Goal: Communication & Community: Answer question/provide support

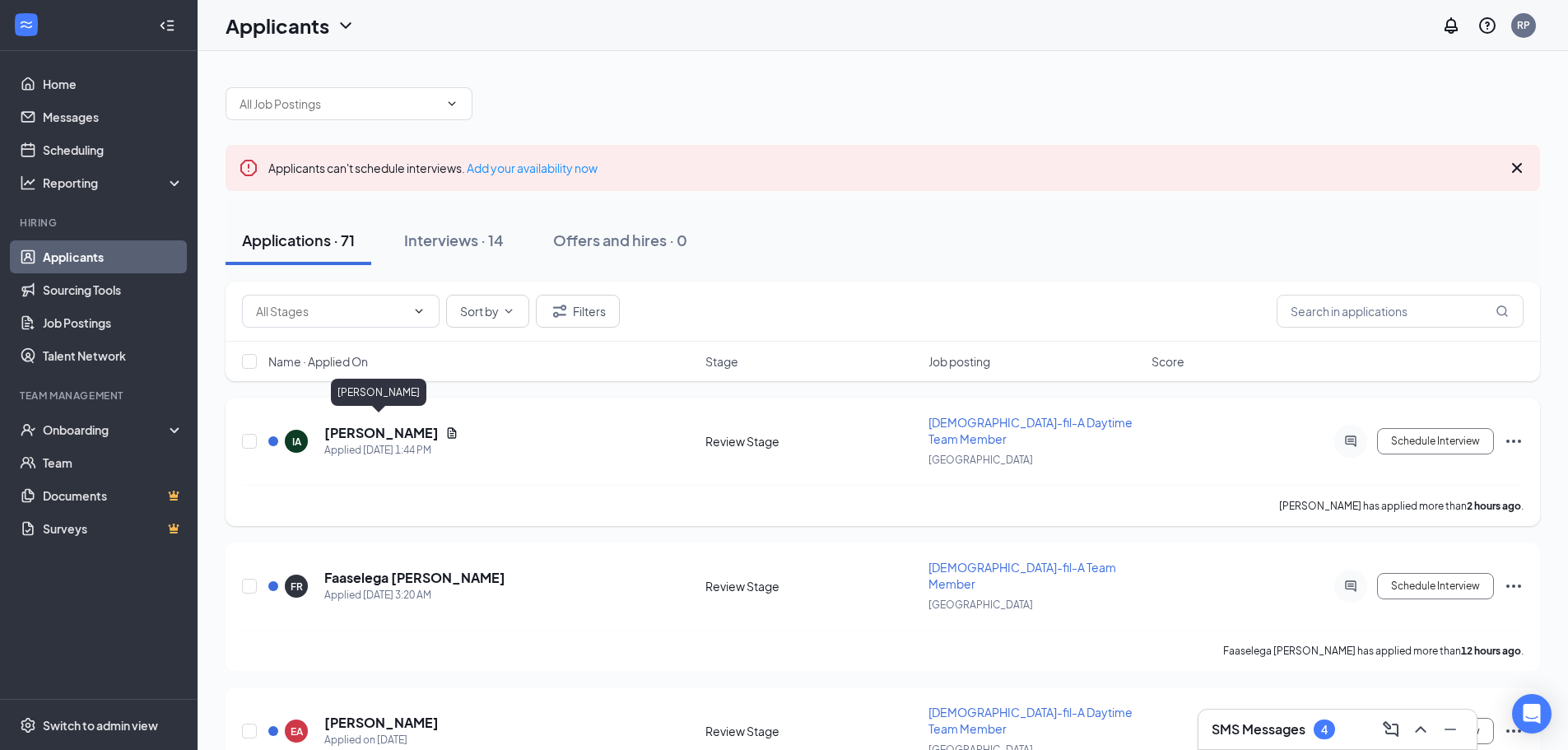
click at [401, 426] on h5 "[PERSON_NAME]" at bounding box center [382, 433] width 114 height 18
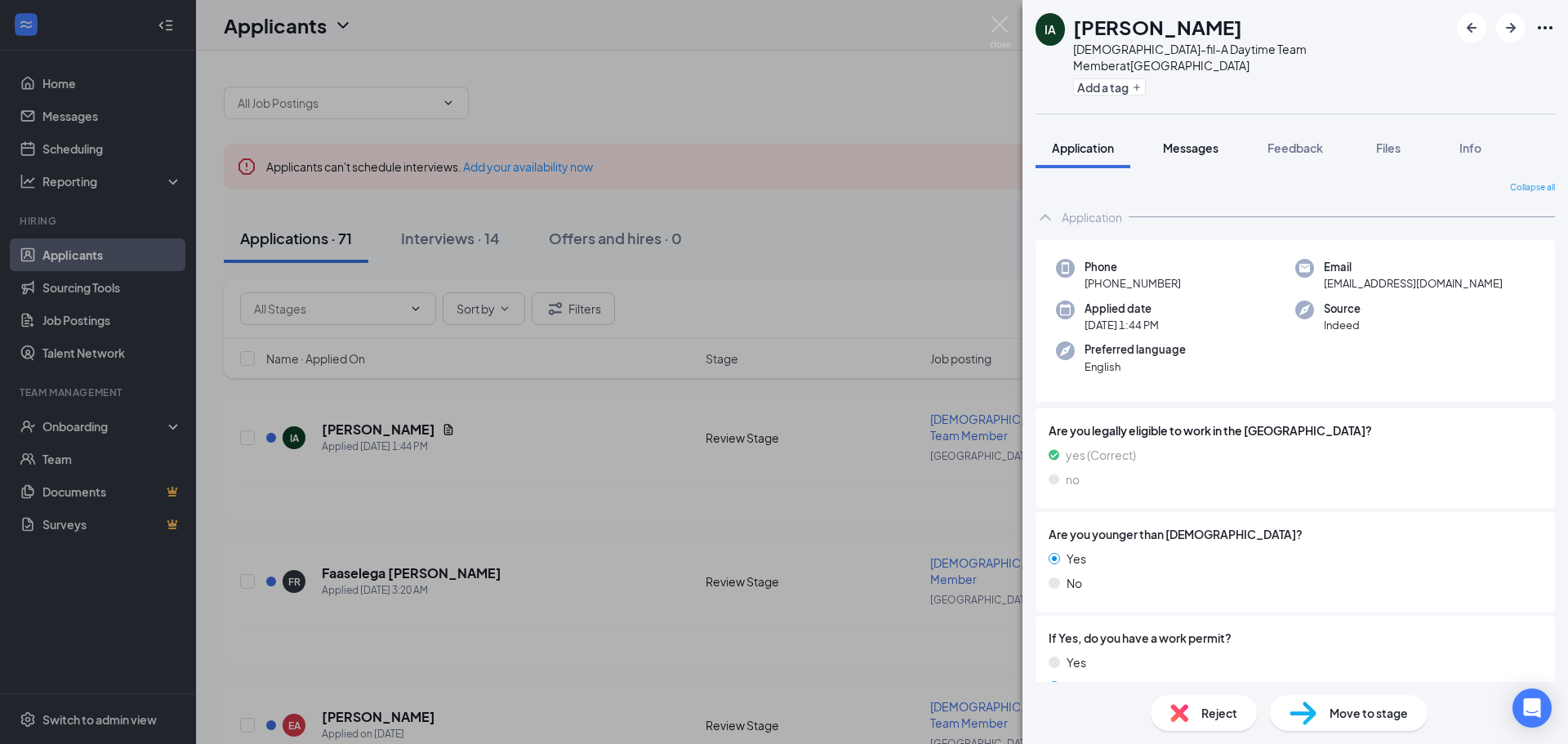
click at [1213, 141] on span "Messages" at bounding box center [1191, 148] width 56 height 15
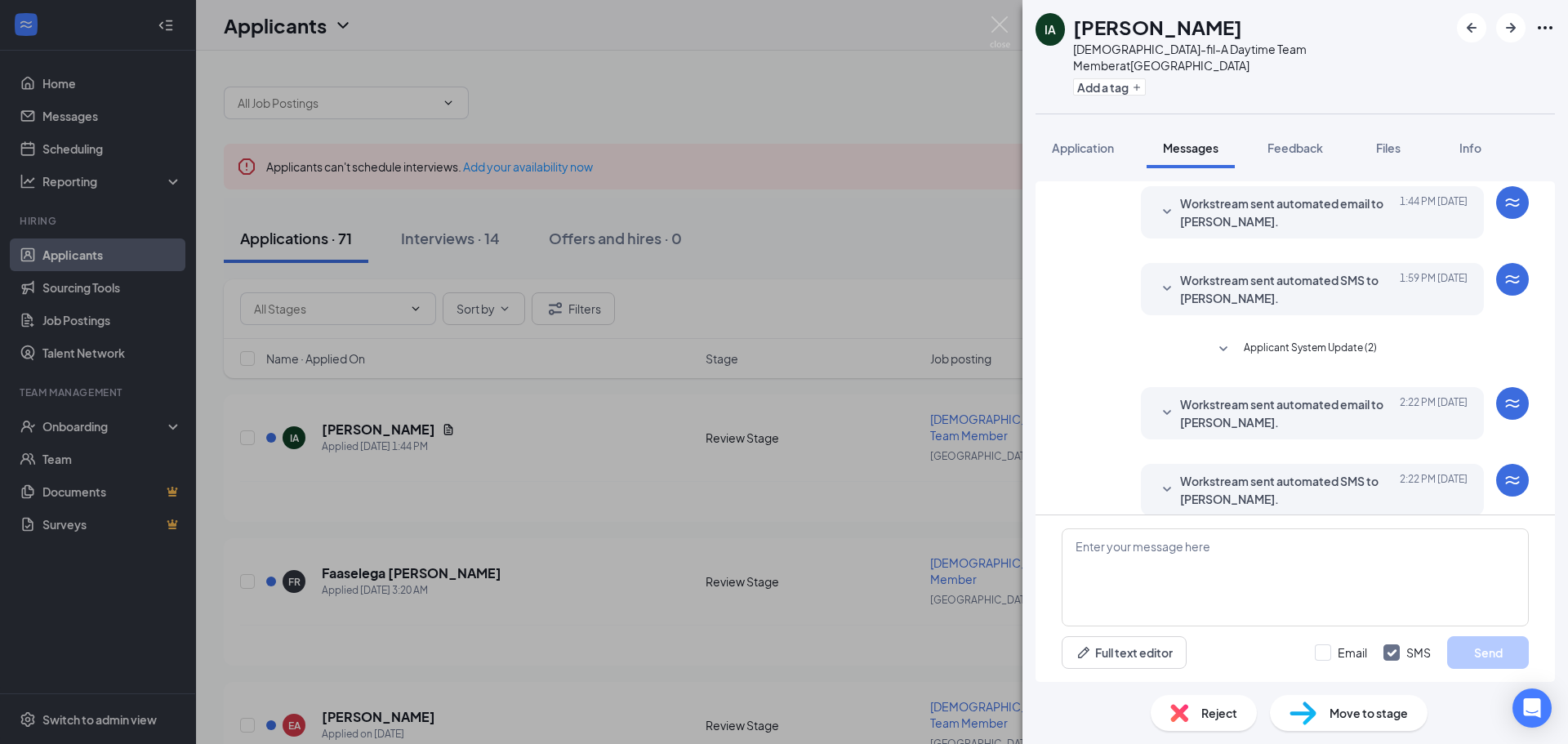
scroll to position [52, 0]
click at [1211, 555] on textarea at bounding box center [1296, 578] width 467 height 98
drag, startPoint x: 1179, startPoint y: 555, endPoint x: 864, endPoint y: 328, distance: 388.3
click at [864, 328] on div "IA [PERSON_NAME] [DEMOGRAPHIC_DATA]-fil-A Daytime Team Member at [GEOGRAPHIC_DA…" at bounding box center [784, 372] width 1568 height 744
click at [1001, 26] on img at bounding box center [1000, 32] width 21 height 32
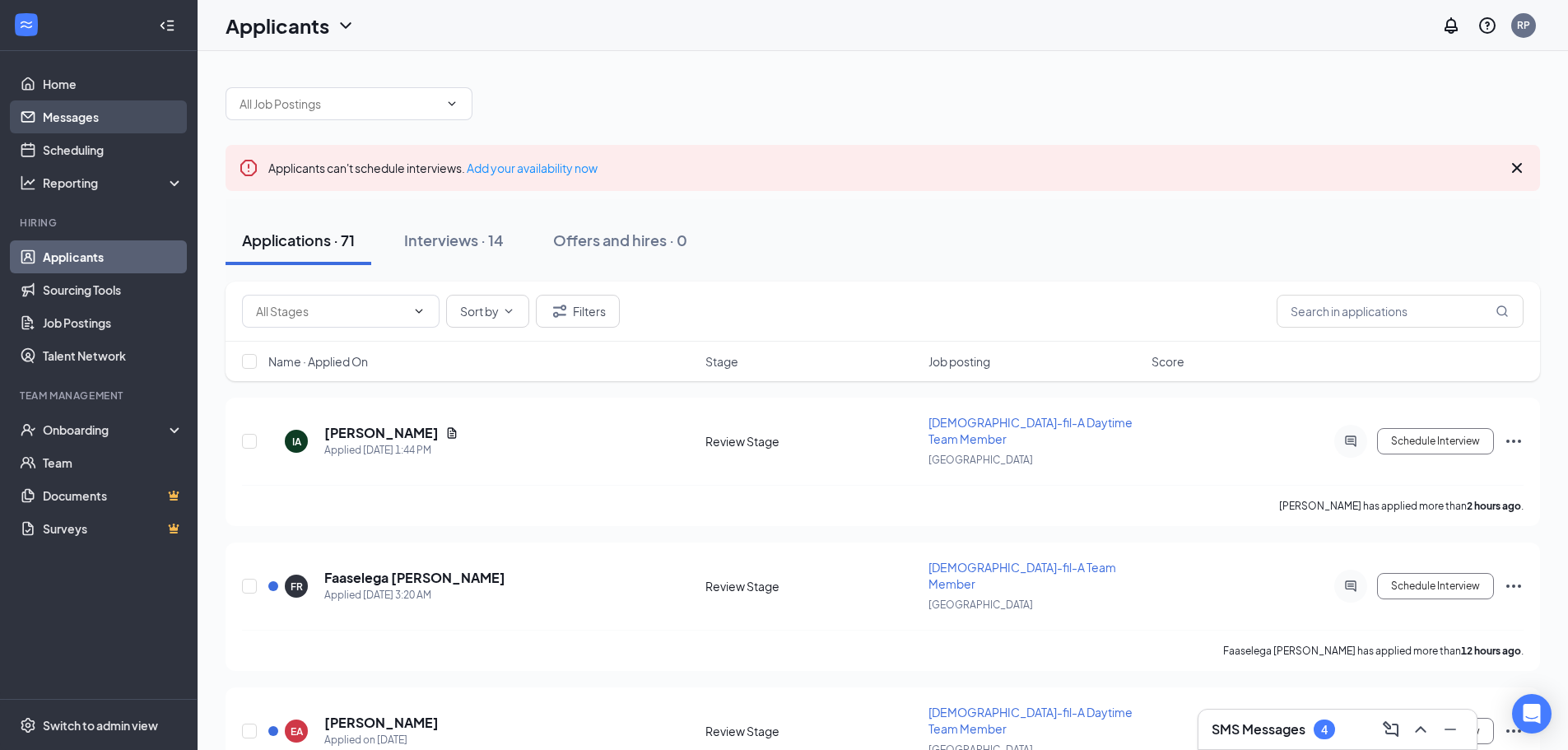
click at [89, 119] on link "Messages" at bounding box center [113, 116] width 141 height 33
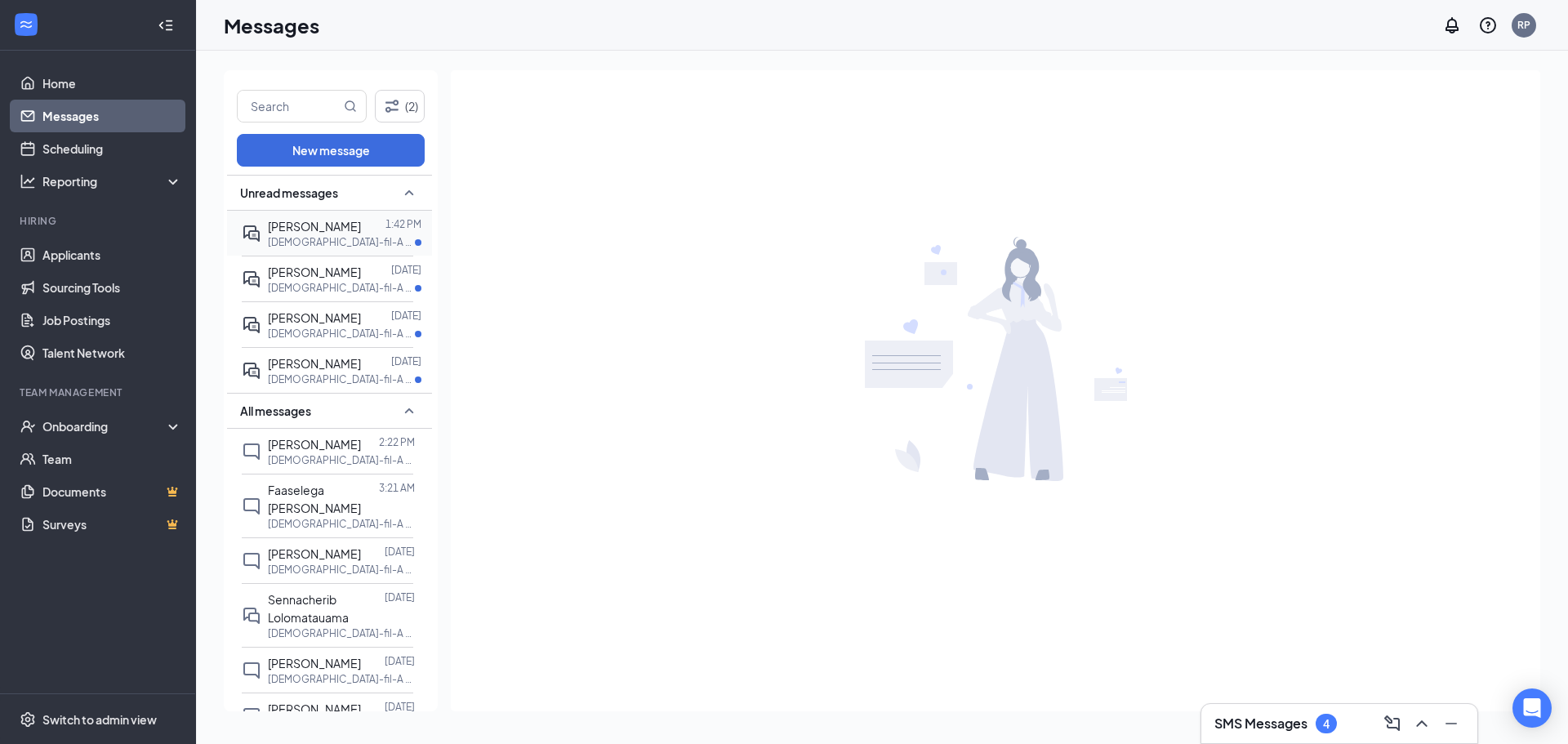
click at [354, 249] on p "[DEMOGRAPHIC_DATA]-fil-A Daytime Team Member at [GEOGRAPHIC_DATA]" at bounding box center [341, 242] width 147 height 14
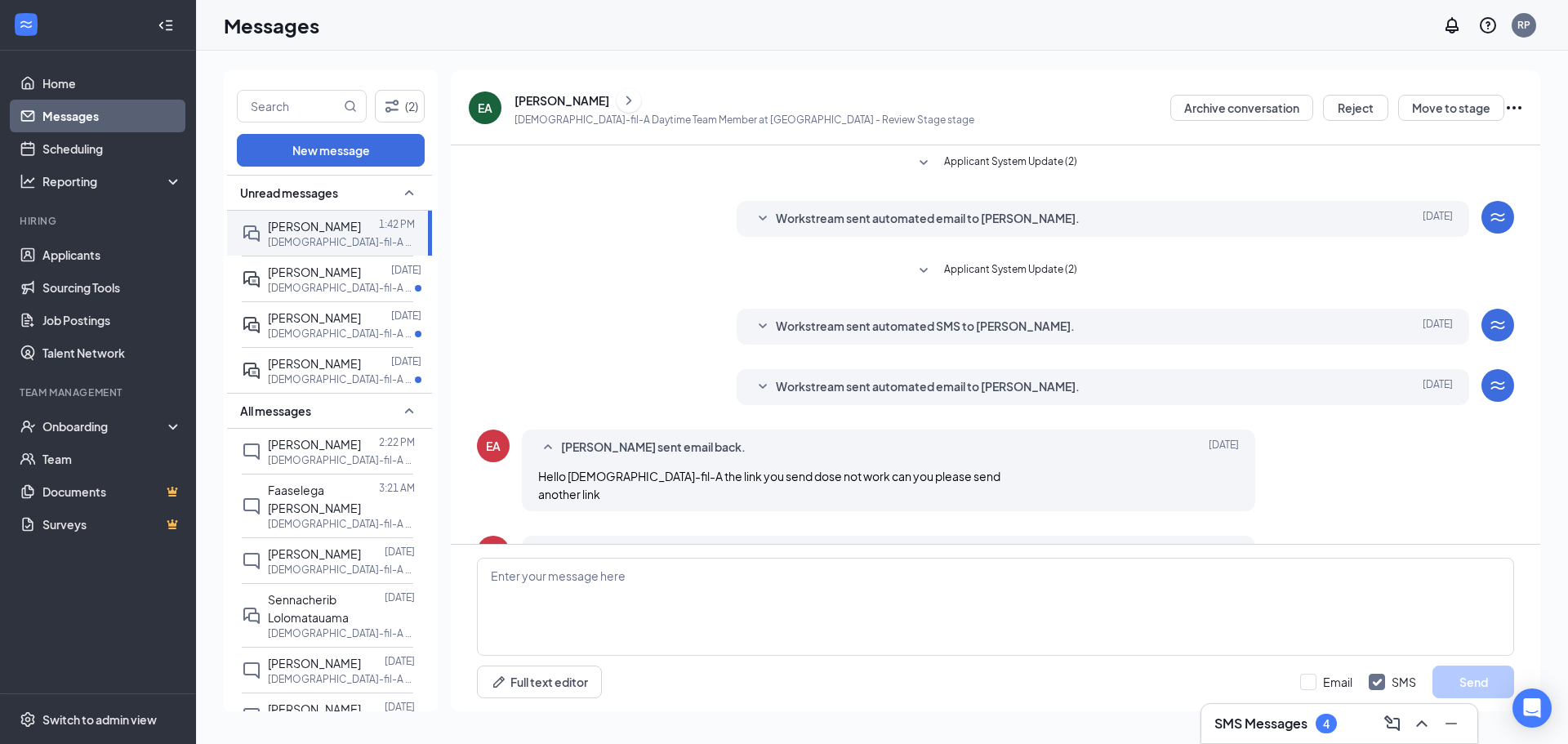
scroll to position [72, 0]
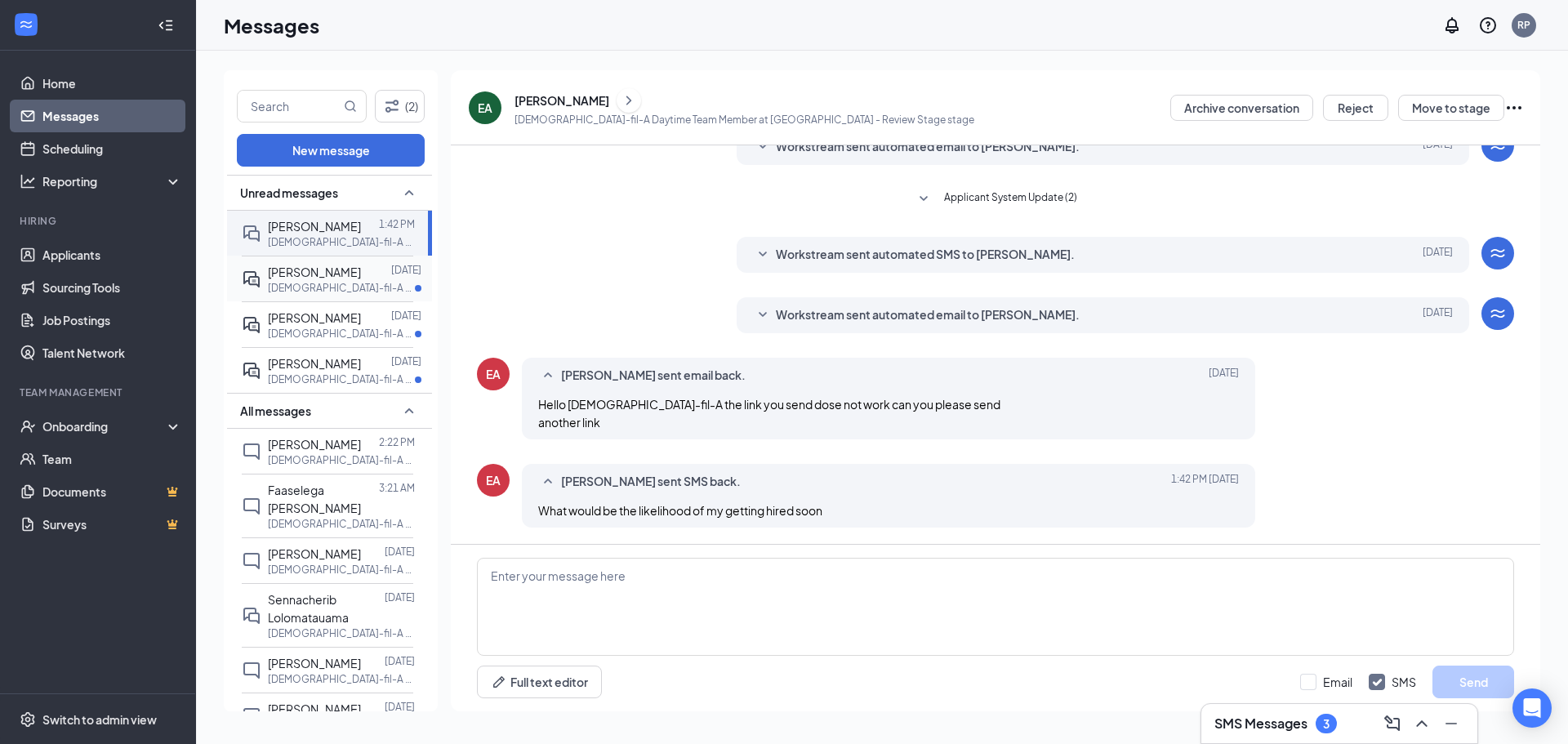
click at [312, 283] on p "[DEMOGRAPHIC_DATA]-fil-A Team Member at [GEOGRAPHIC_DATA]" at bounding box center [341, 287] width 147 height 14
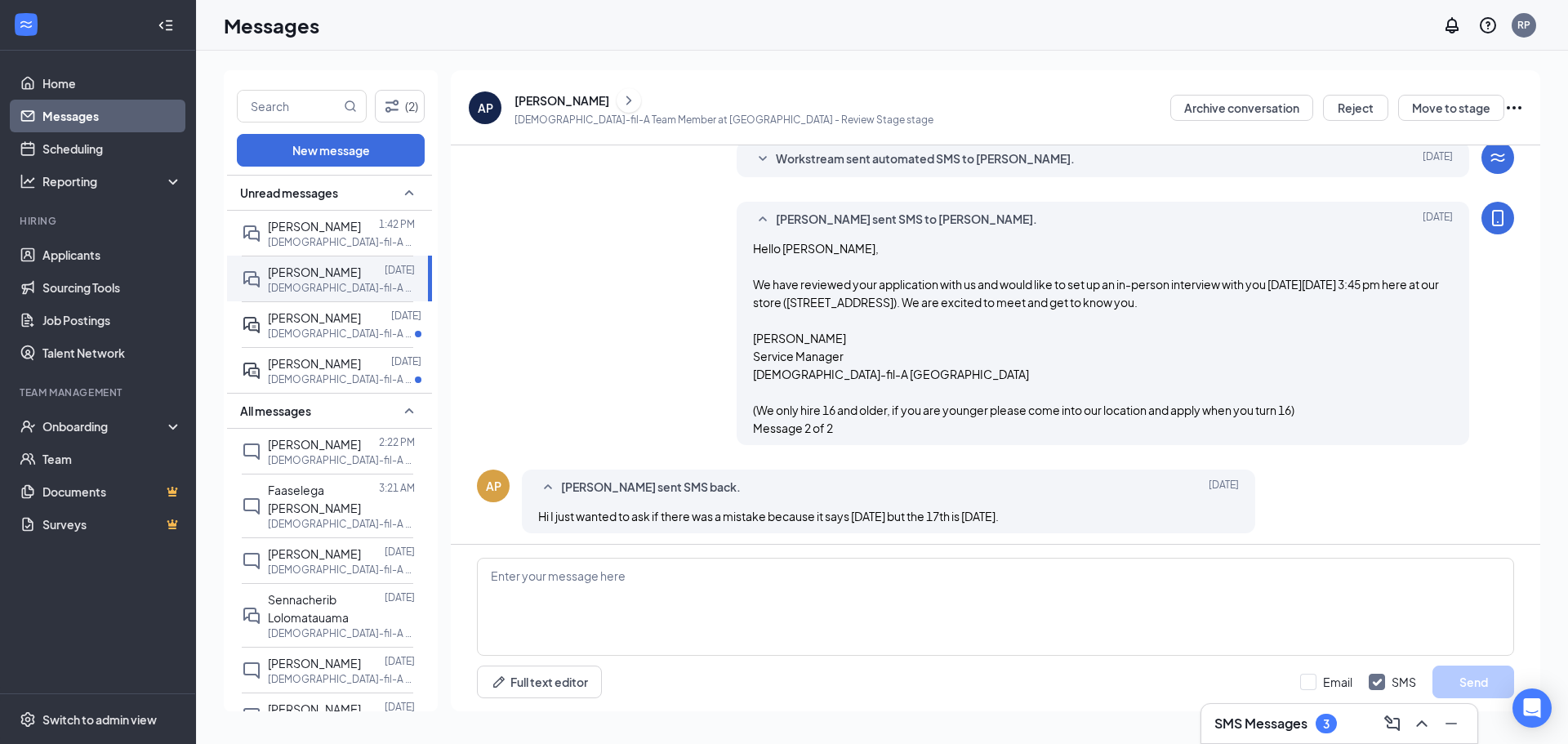
scroll to position [234, 0]
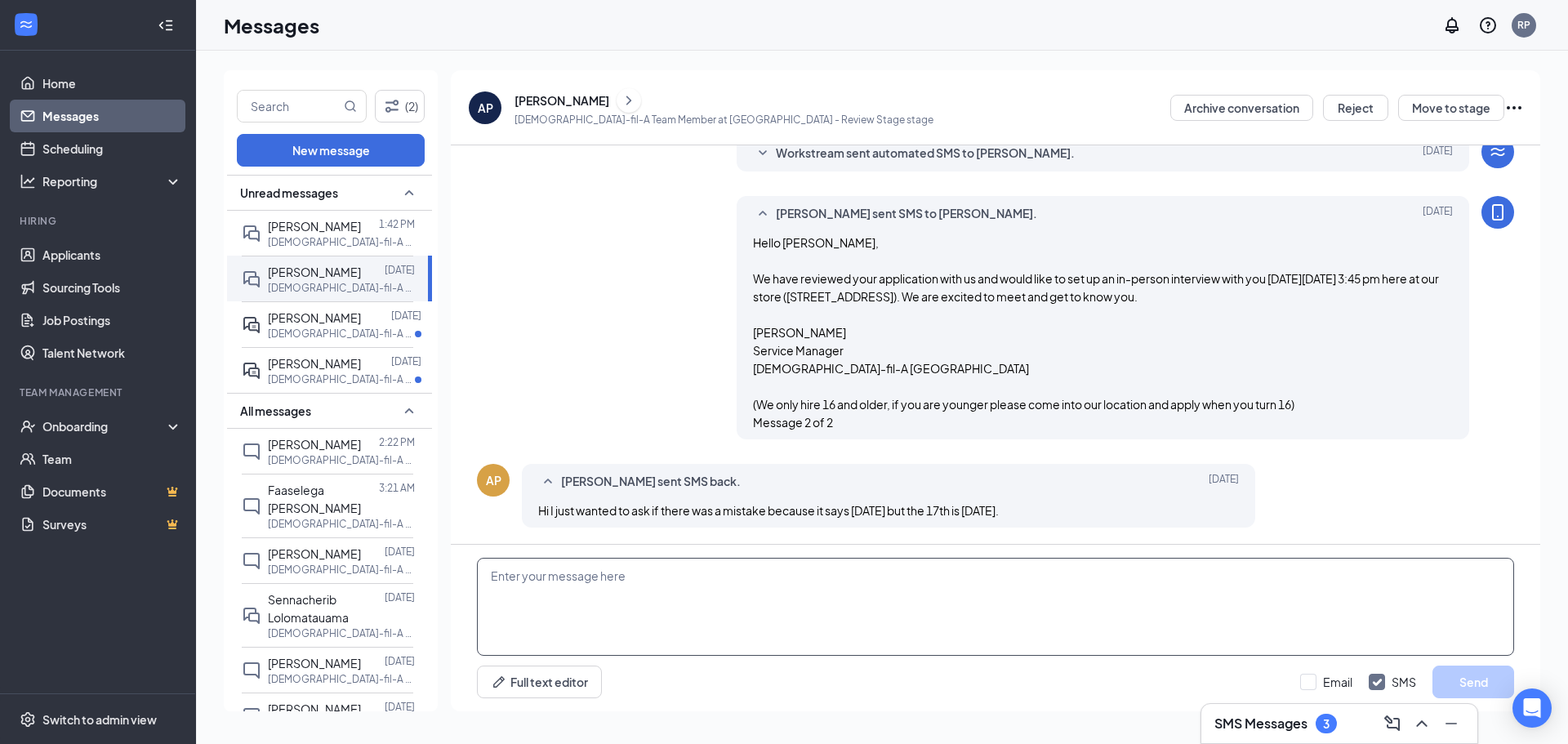
click at [884, 560] on textarea at bounding box center [996, 607] width 1038 height 98
click at [800, 580] on textarea "Yes, that was a mistake, can you come [DATE] a" at bounding box center [996, 607] width 1038 height 98
type textarea "Yes, that was a mistake, can you come [DATE] at 3:00 pm."
click at [1466, 673] on button "Send" at bounding box center [1473, 682] width 81 height 33
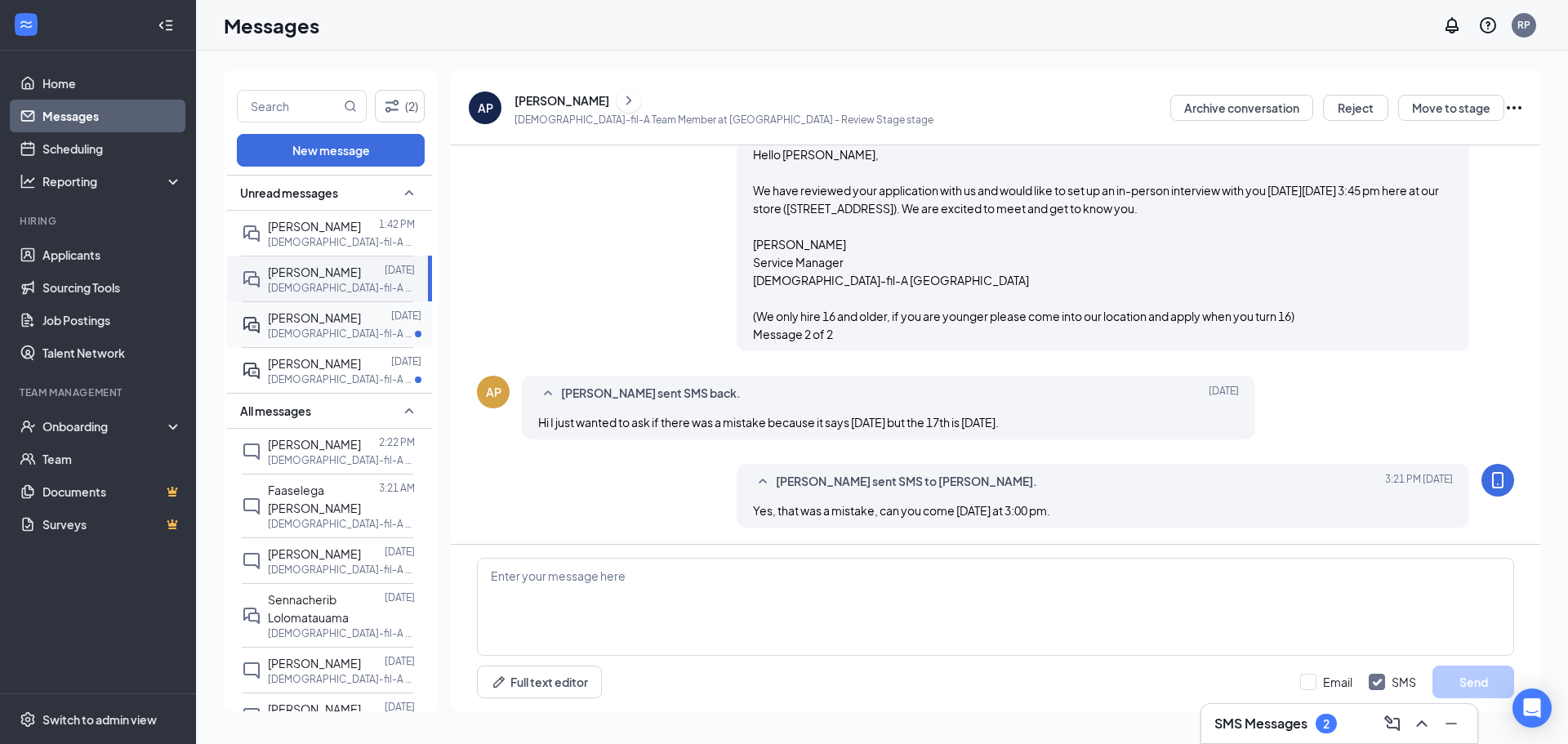
click at [292, 326] on div "[PERSON_NAME]" at bounding box center [314, 318] width 94 height 18
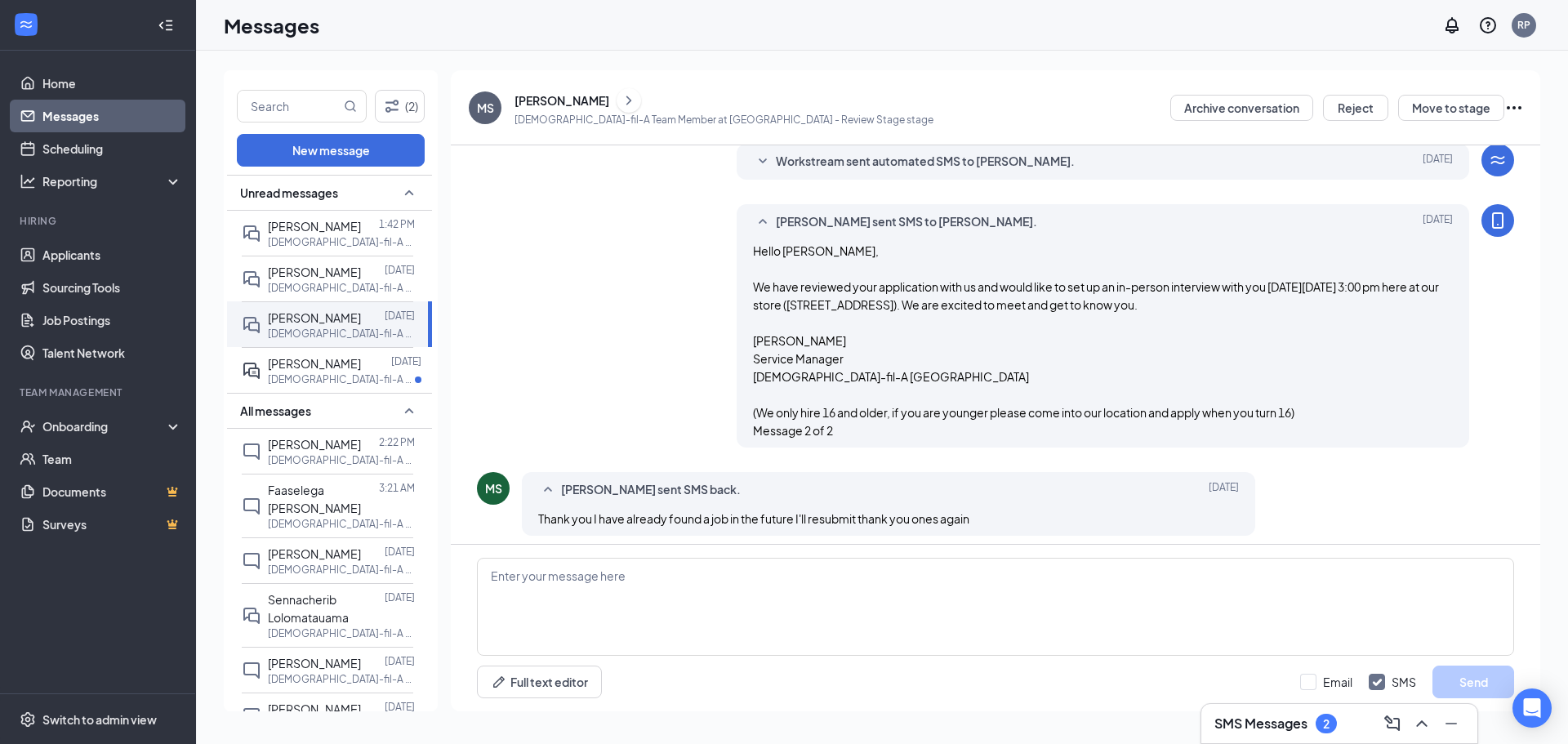
scroll to position [234, 0]
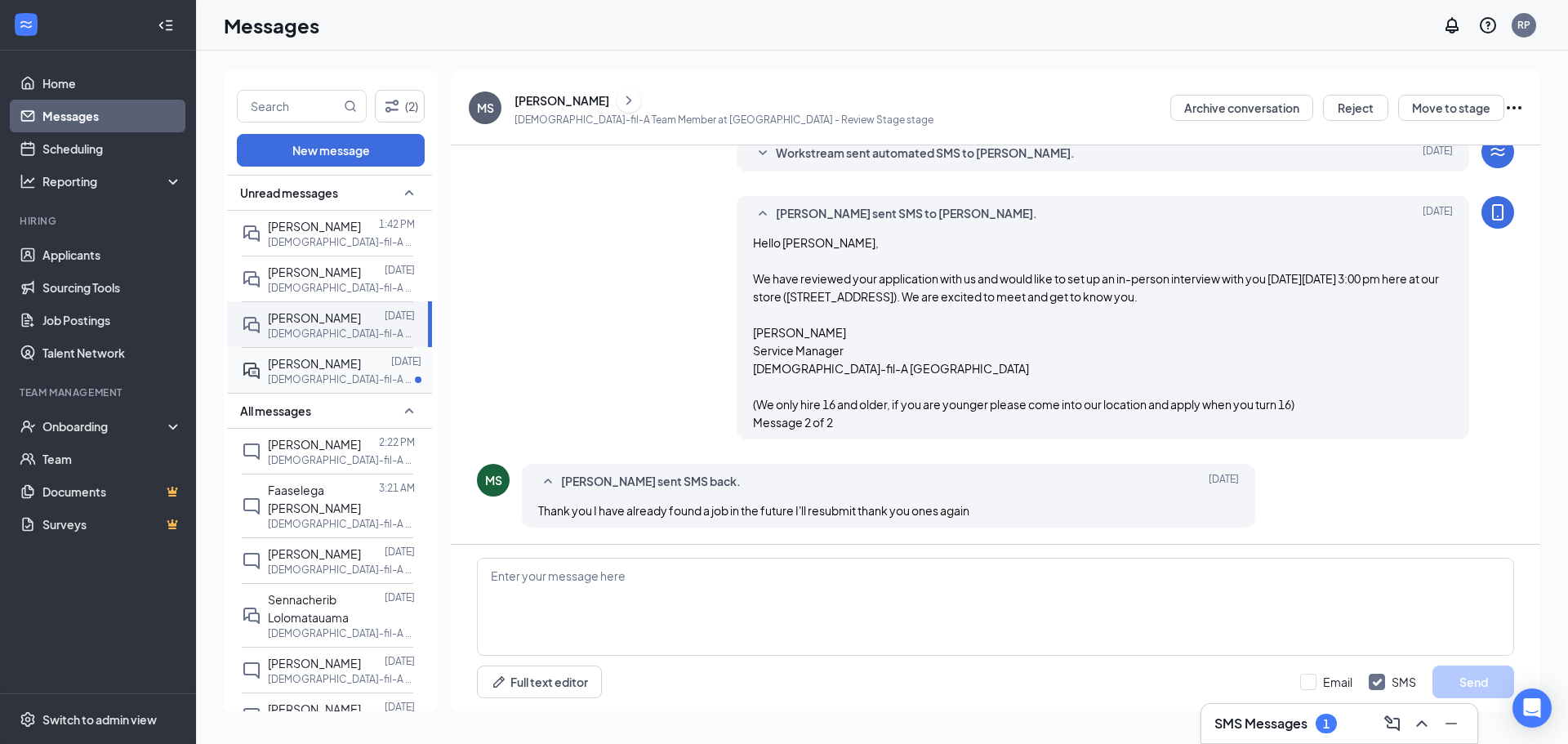
click at [353, 355] on div "[PERSON_NAME]" at bounding box center [314, 363] width 94 height 18
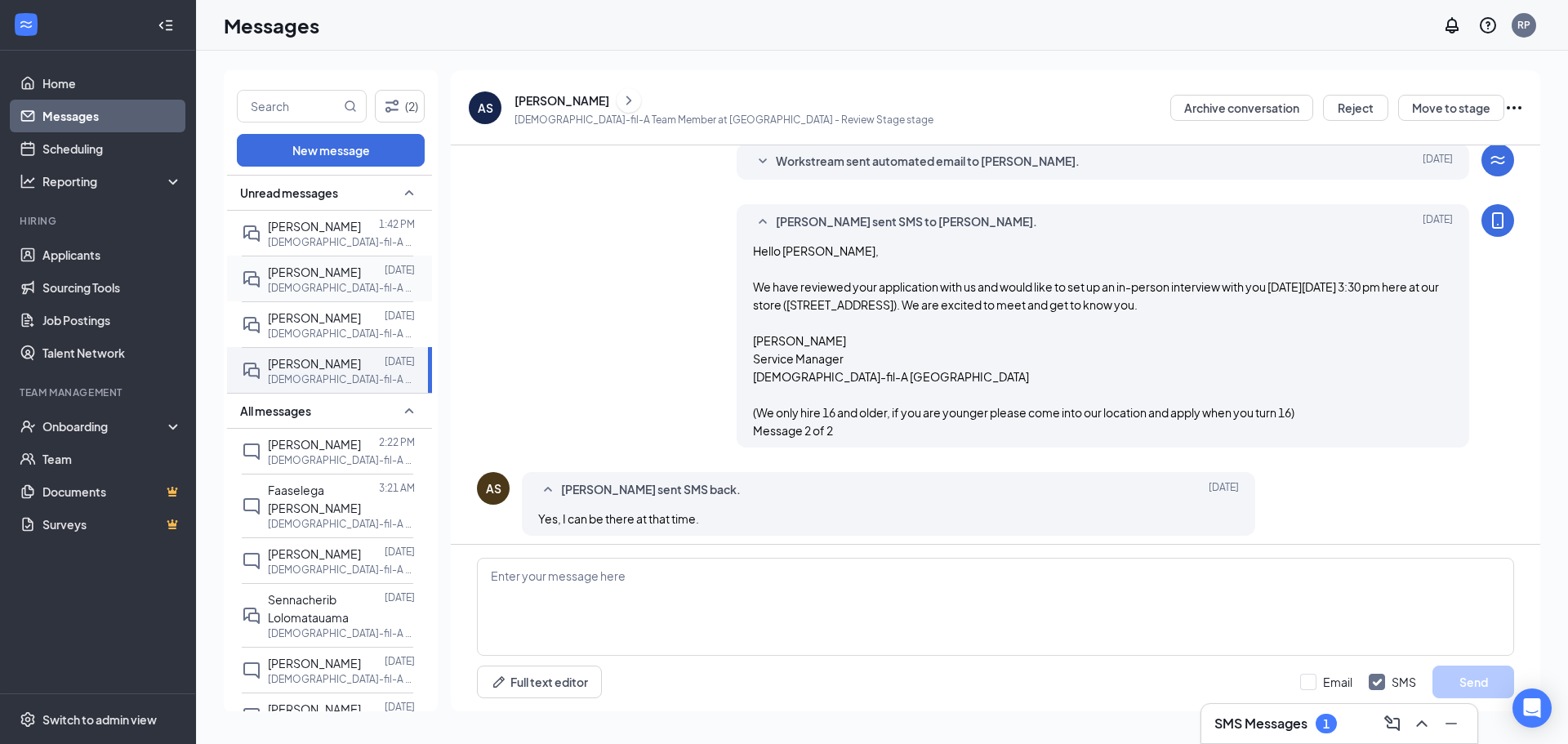
scroll to position [234, 0]
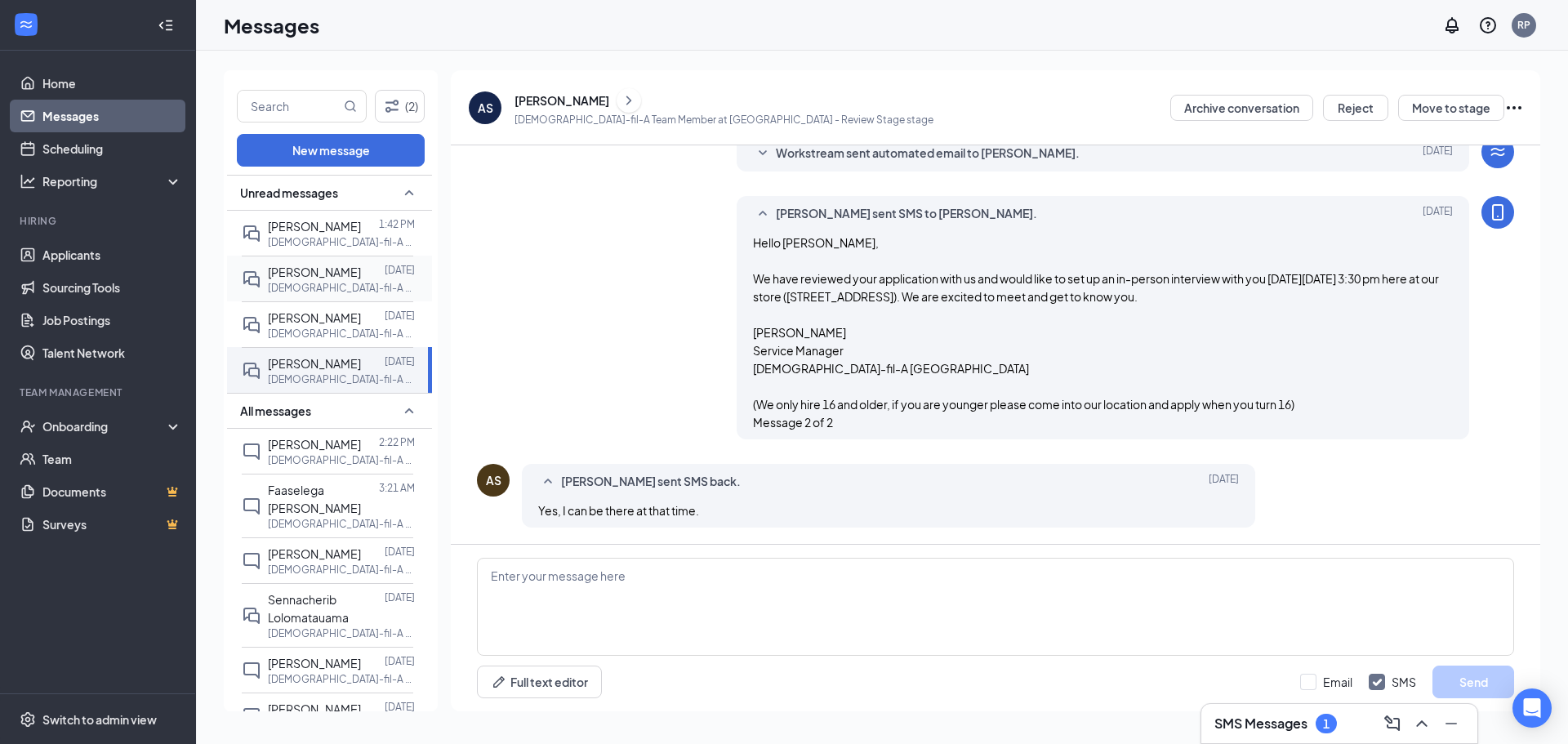
click at [359, 277] on span "[PERSON_NAME]" at bounding box center [314, 272] width 94 height 15
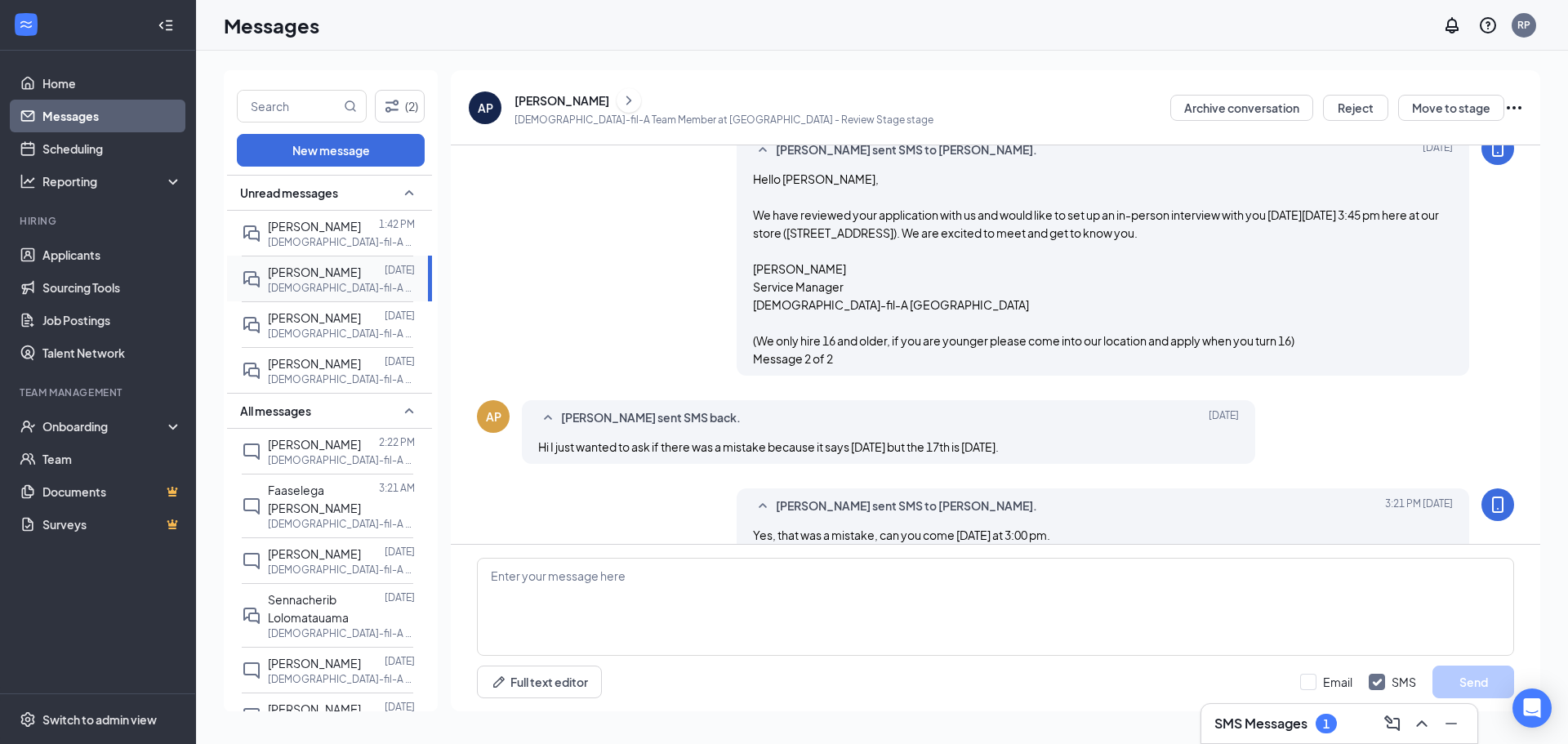
scroll to position [322, 0]
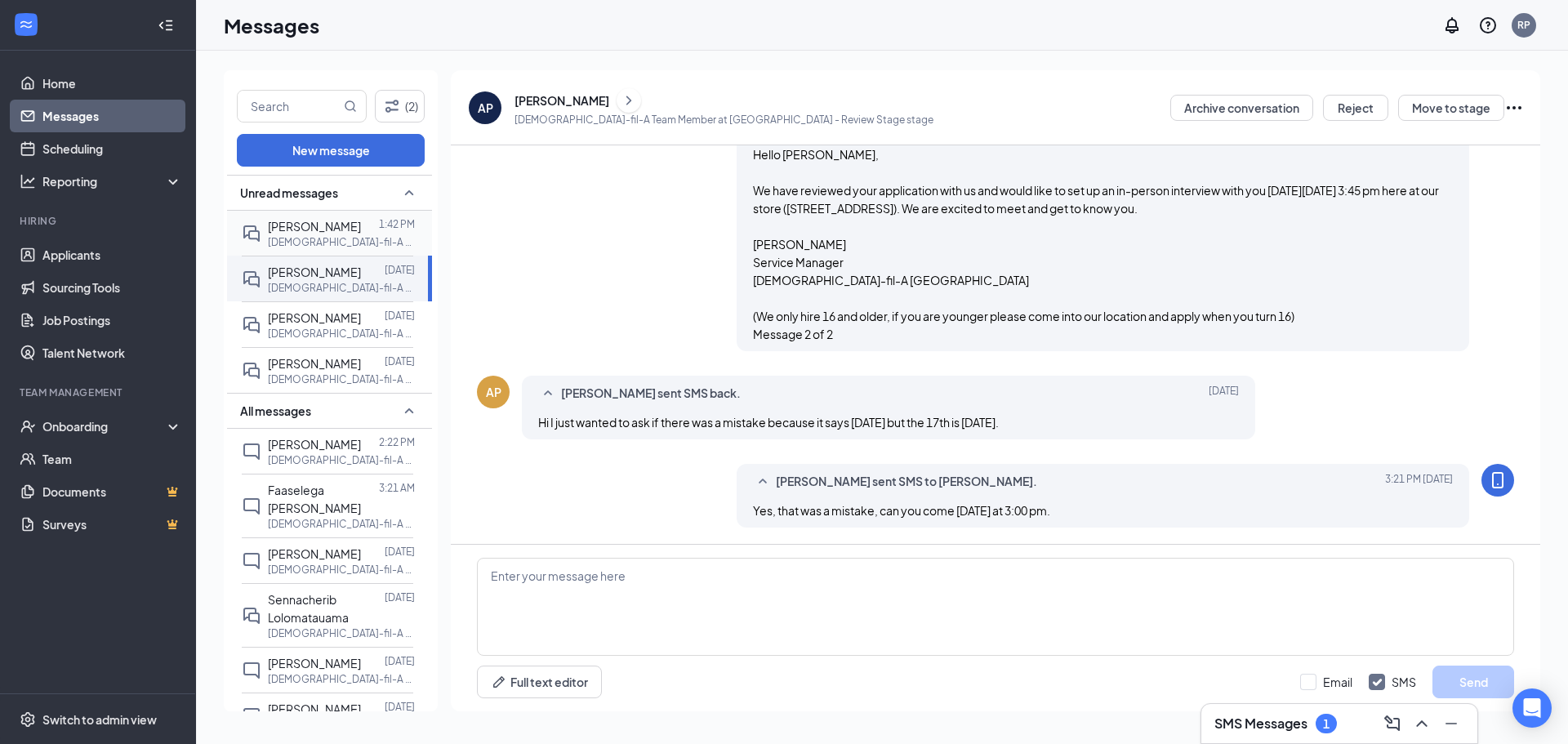
click at [346, 251] on div "[PERSON_NAME] 1:42 PM [DEMOGRAPHIC_DATA]-fil-A Daytime Team Member at [GEOGRAPH…" at bounding box center [327, 234] width 171 height 45
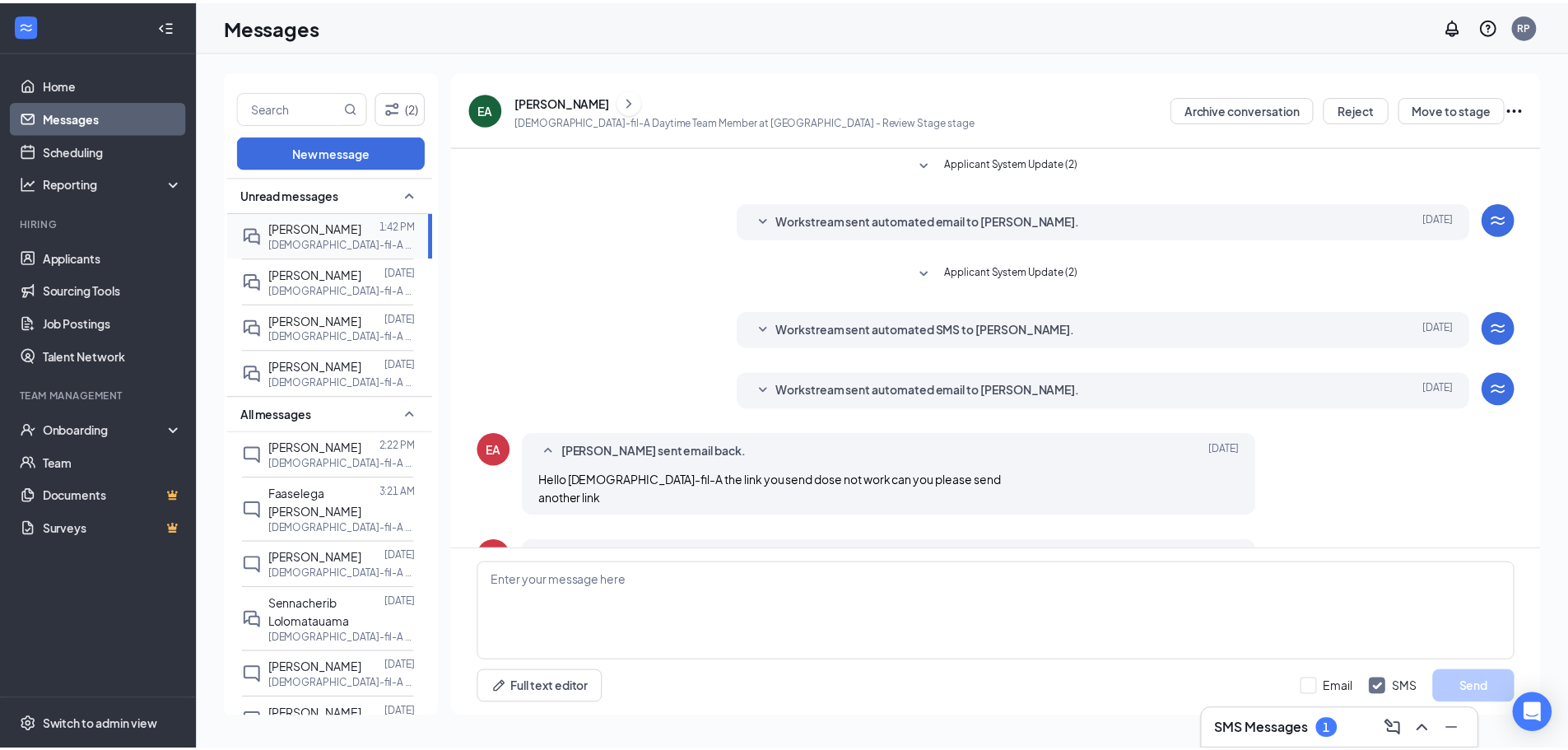
scroll to position [72, 0]
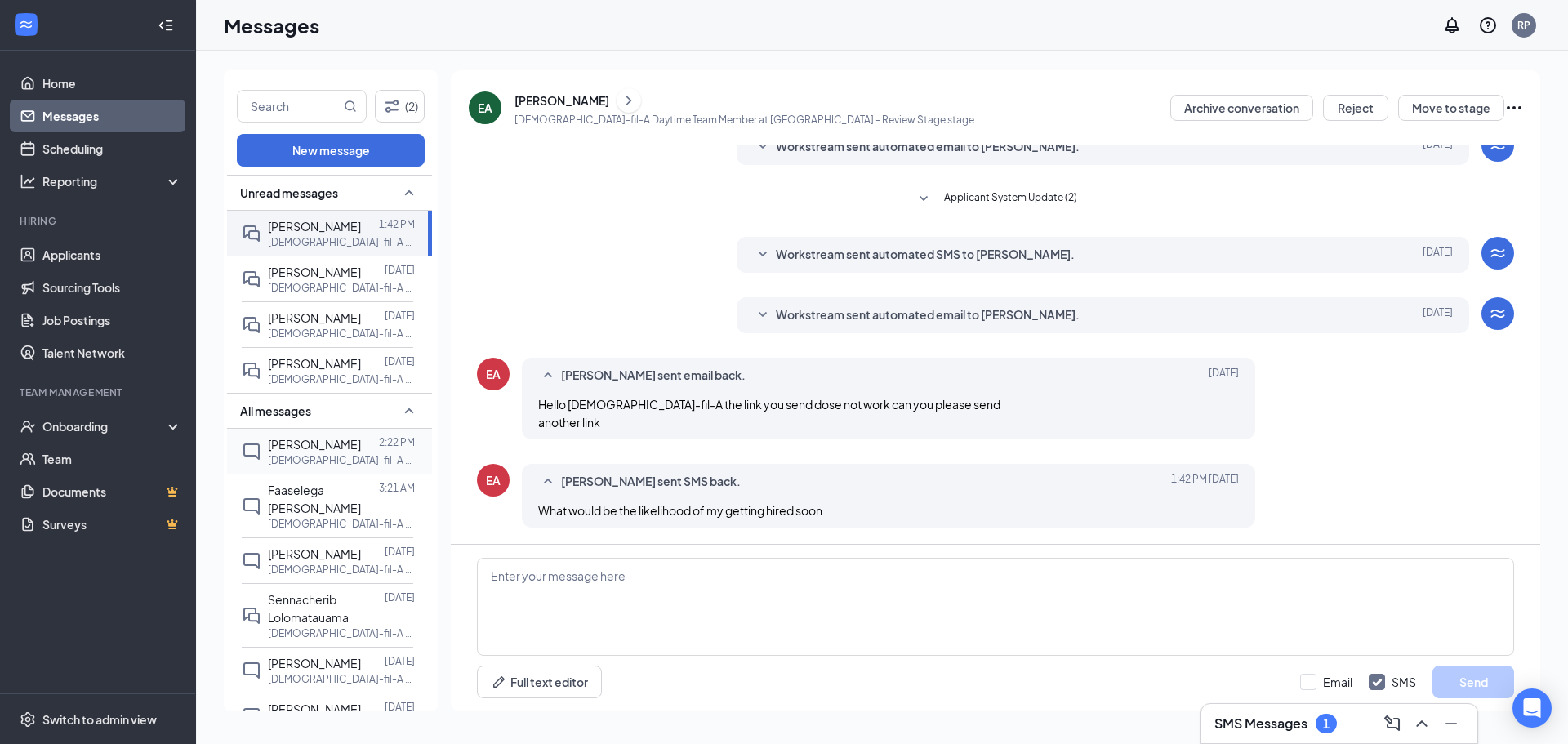
click at [352, 466] on p "[DEMOGRAPHIC_DATA]-fil-A Daytime Team Member at [GEOGRAPHIC_DATA]" at bounding box center [341, 460] width 147 height 14
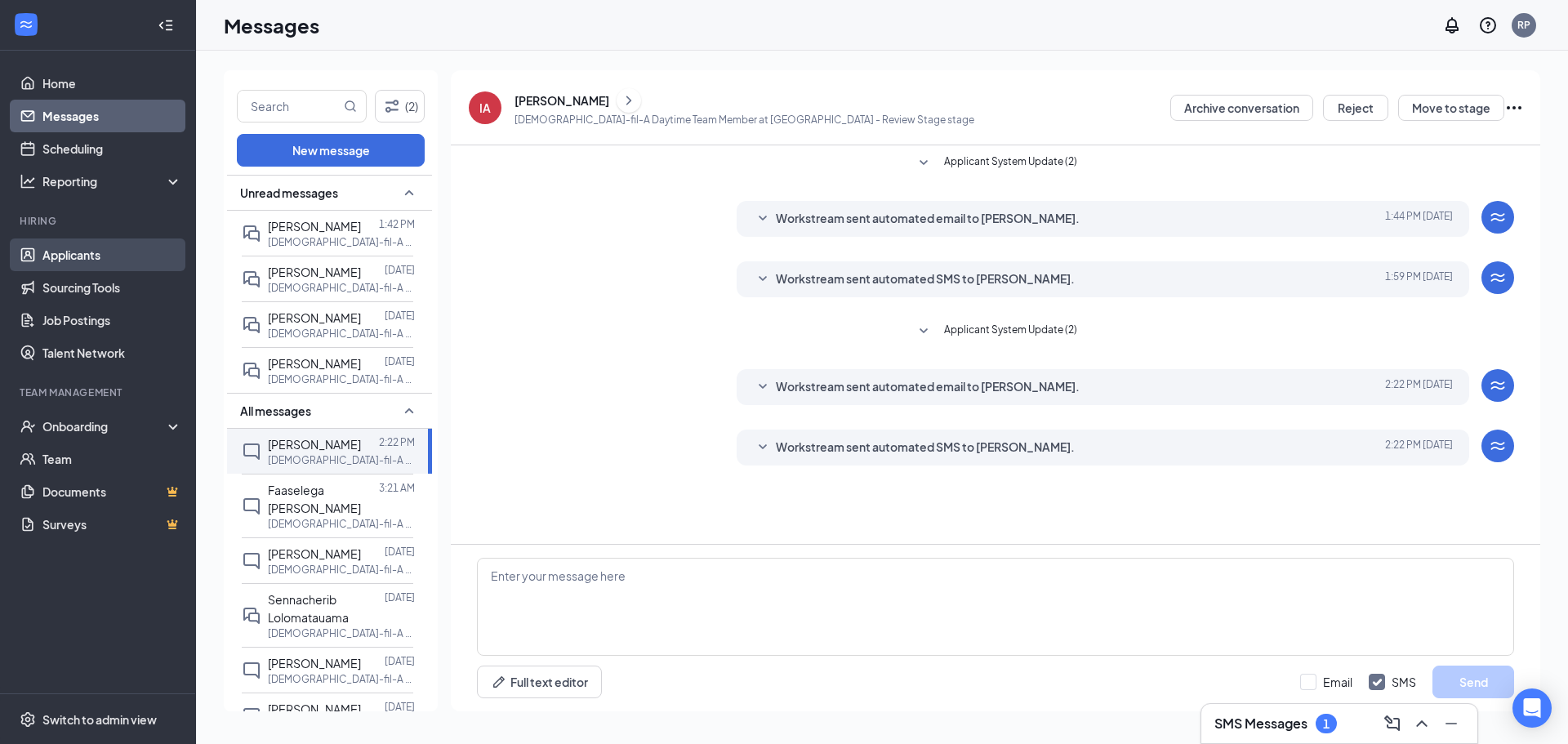
click at [117, 264] on link "Applicants" at bounding box center [112, 254] width 140 height 33
